Goal: Transaction & Acquisition: Purchase product/service

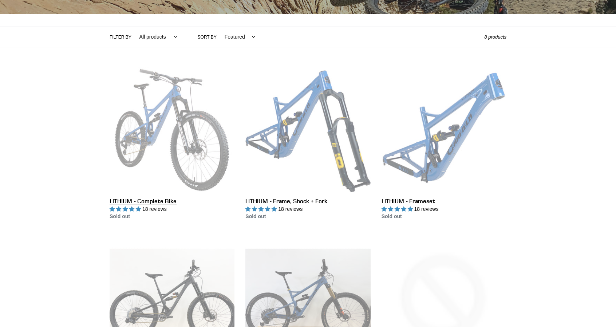
click at [129, 179] on link "LITHIUM - Complete Bike" at bounding box center [172, 143] width 125 height 153
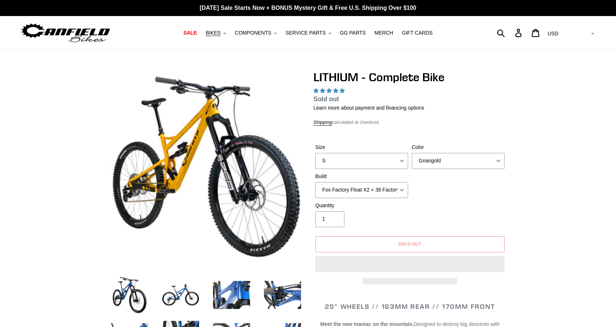
select select "highest-rating"
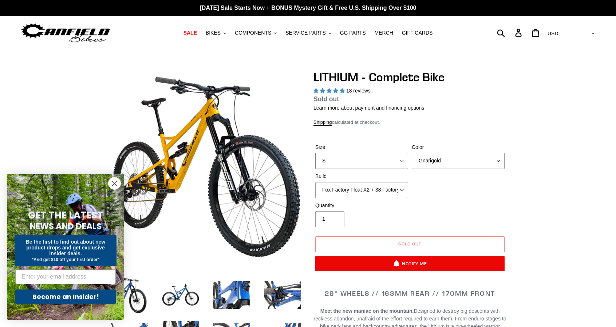
click at [392, 157] on select "S M L XL" at bounding box center [361, 161] width 93 height 16
select select "XL"
click at [315, 153] on select "S M L XL" at bounding box center [361, 161] width 93 height 16
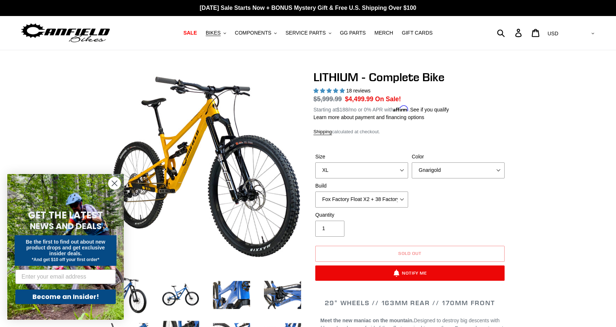
click at [113, 181] on icon "Close dialog" at bounding box center [114, 183] width 13 height 13
